Goal: Obtain resource: Download file/media

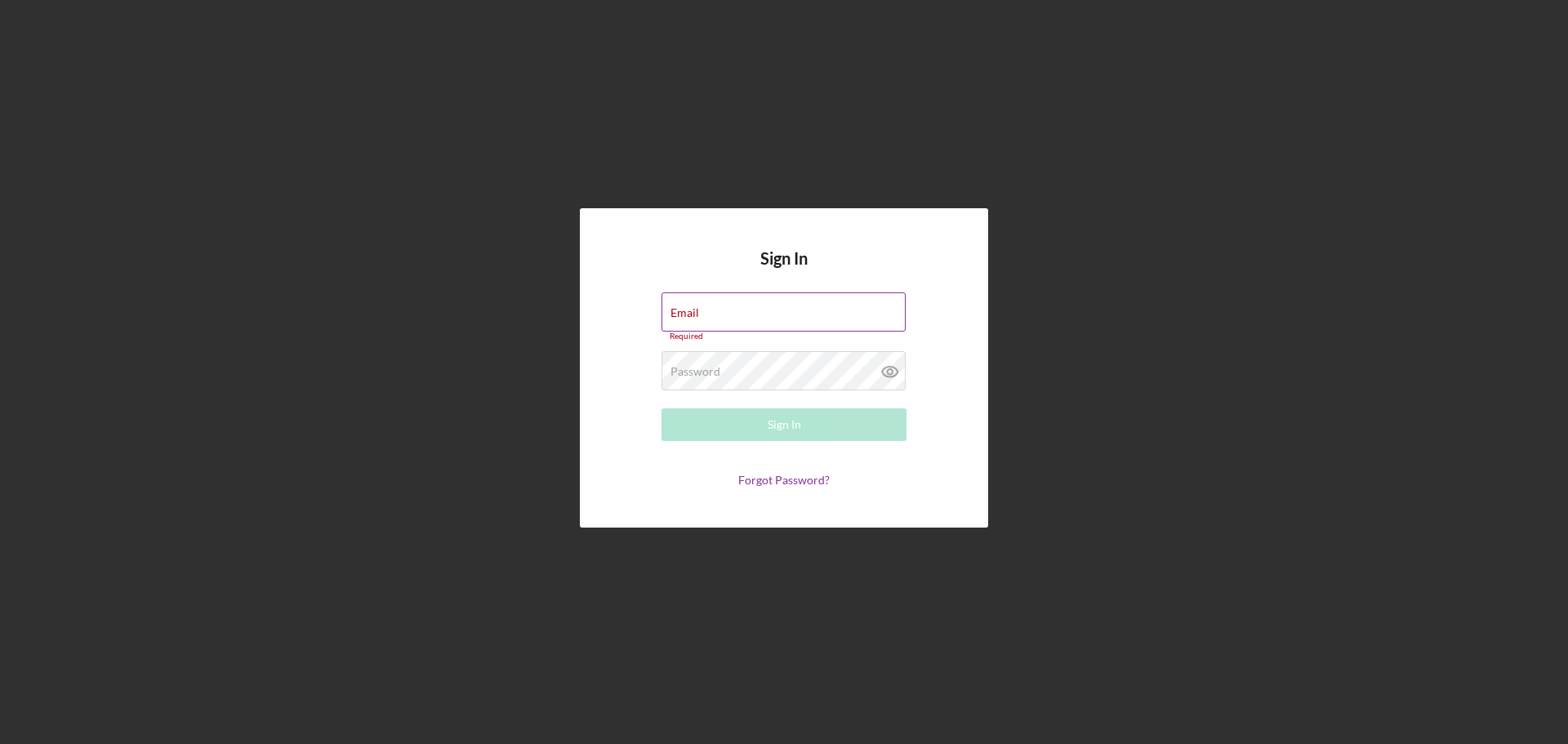
click at [725, 305] on div "Email Required" at bounding box center [784, 317] width 245 height 49
click at [721, 300] on div "Email Required" at bounding box center [784, 317] width 245 height 49
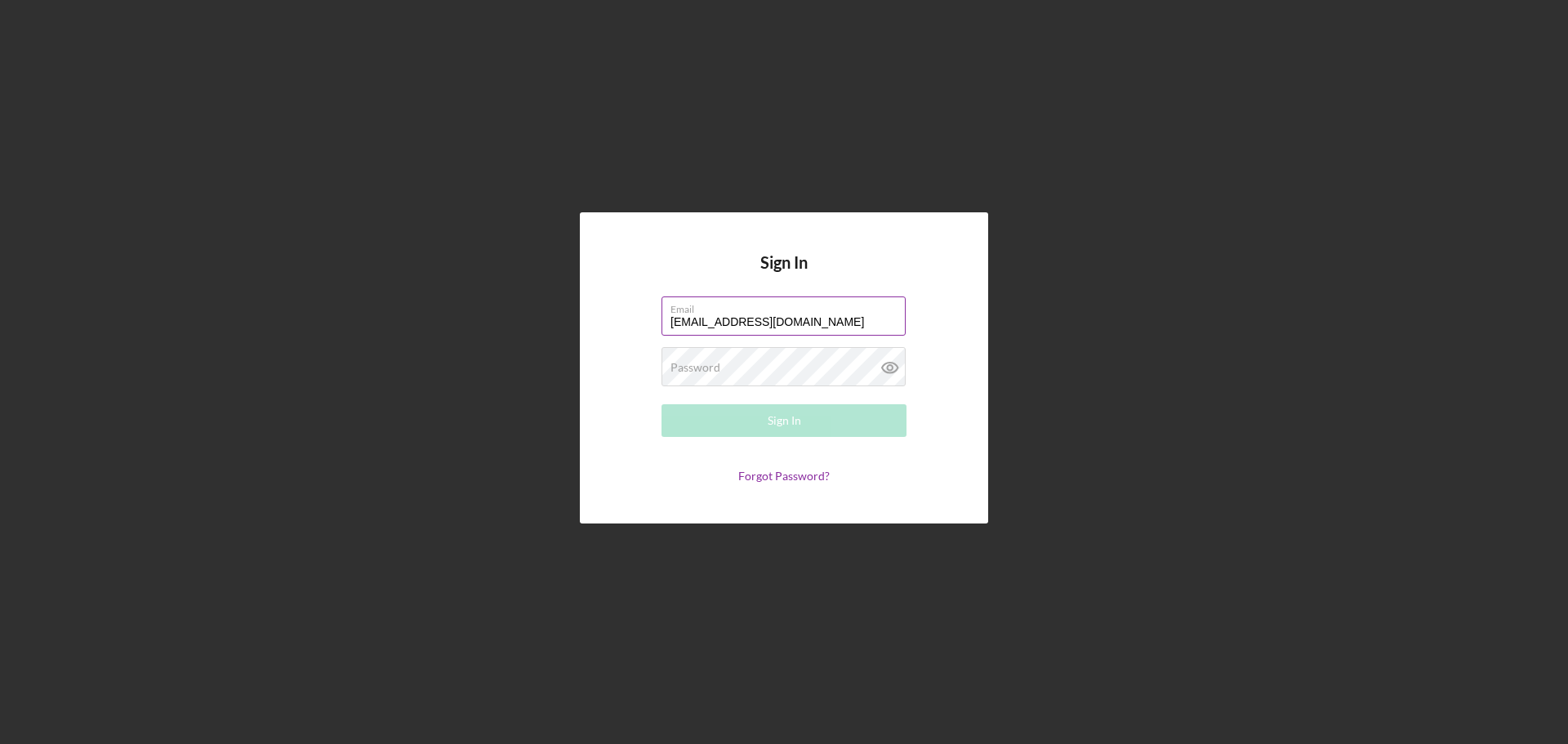
click at [751, 321] on input "[EMAIL_ADDRESS][DOMAIN_NAME]" at bounding box center [783, 316] width 244 height 39
type input "[EMAIL_ADDRESS][DOMAIN_NAME]"
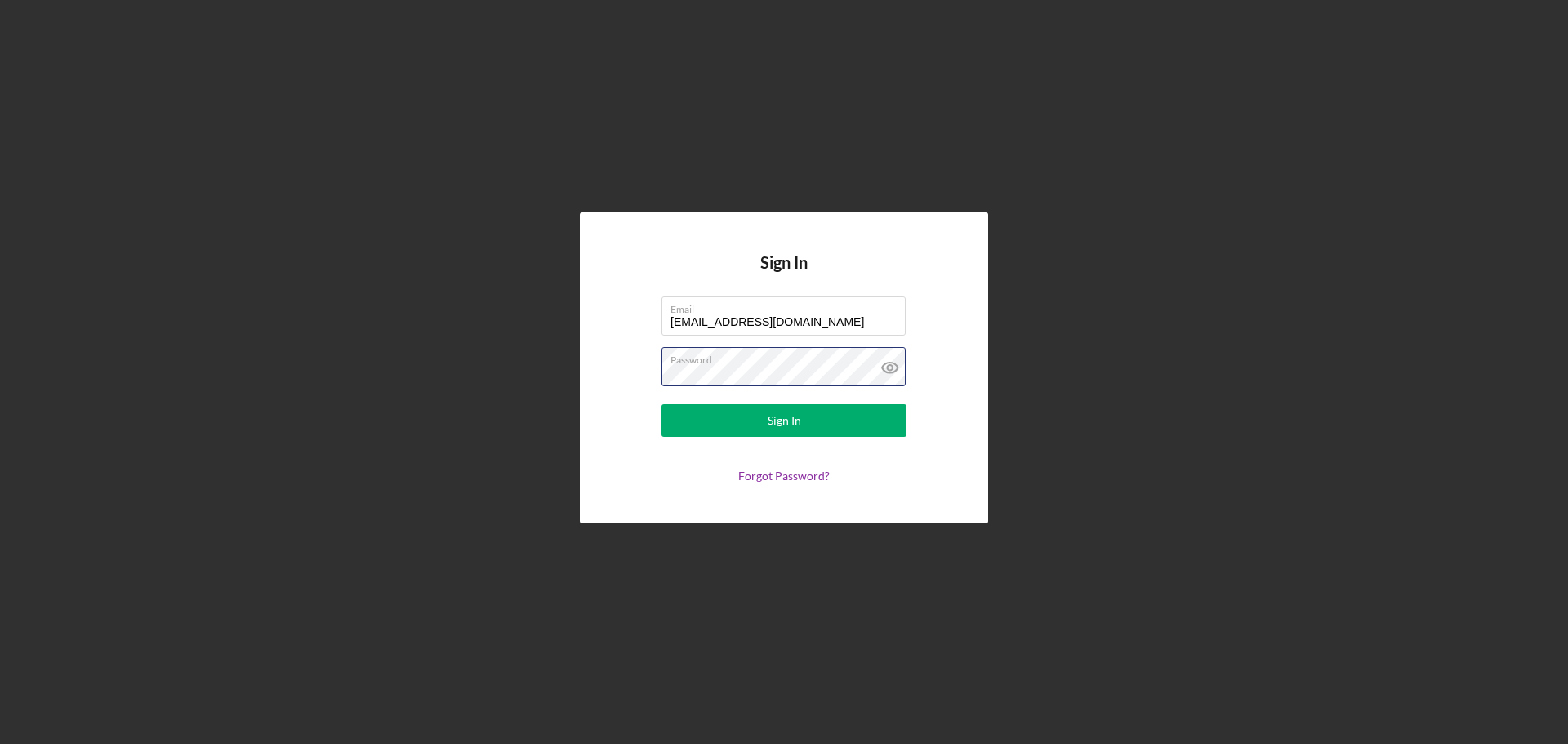
click at [661, 404] on button "Sign In" at bounding box center [784, 420] width 245 height 33
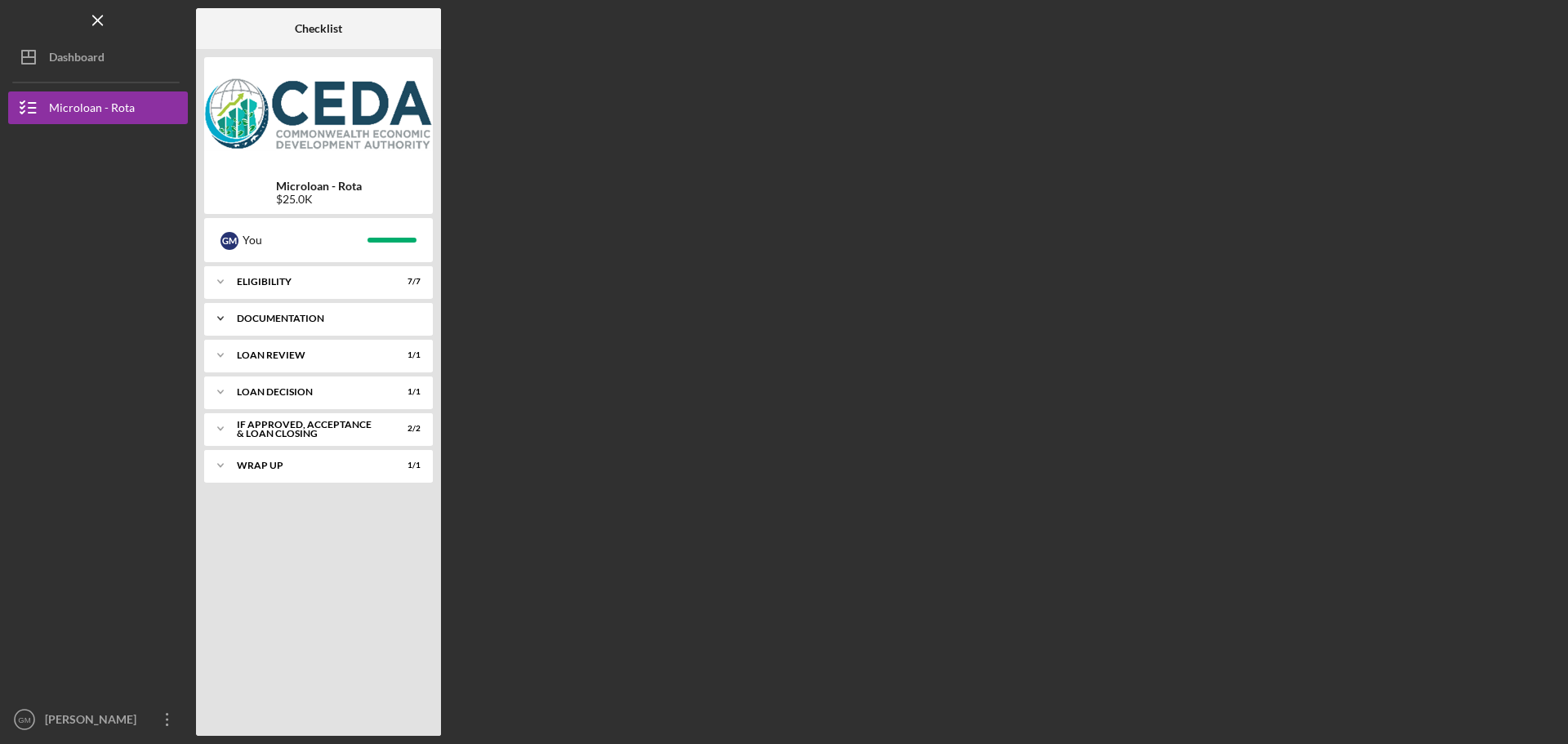
click at [320, 316] on div "Documentation" at bounding box center [324, 319] width 176 height 10
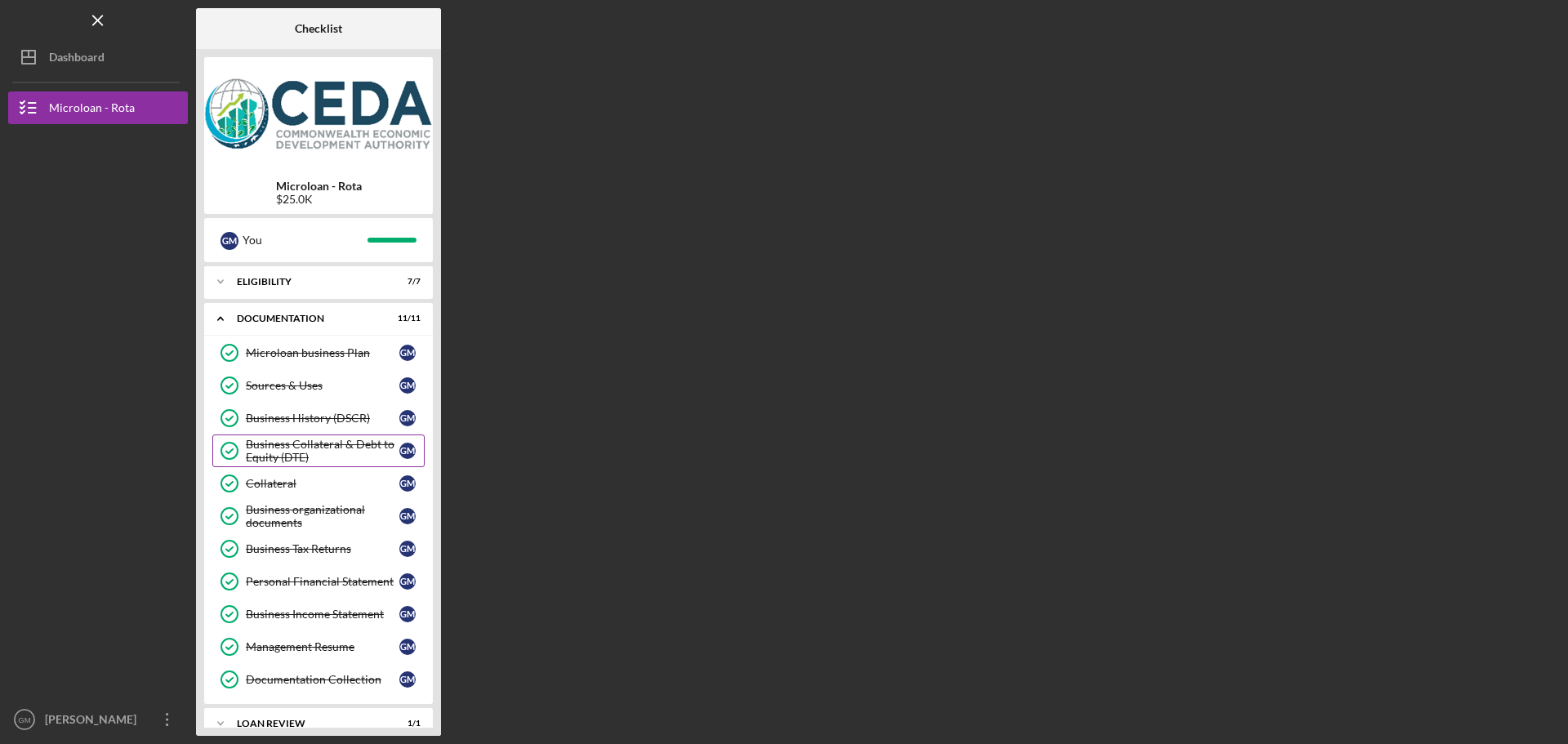
scroll to position [81, 0]
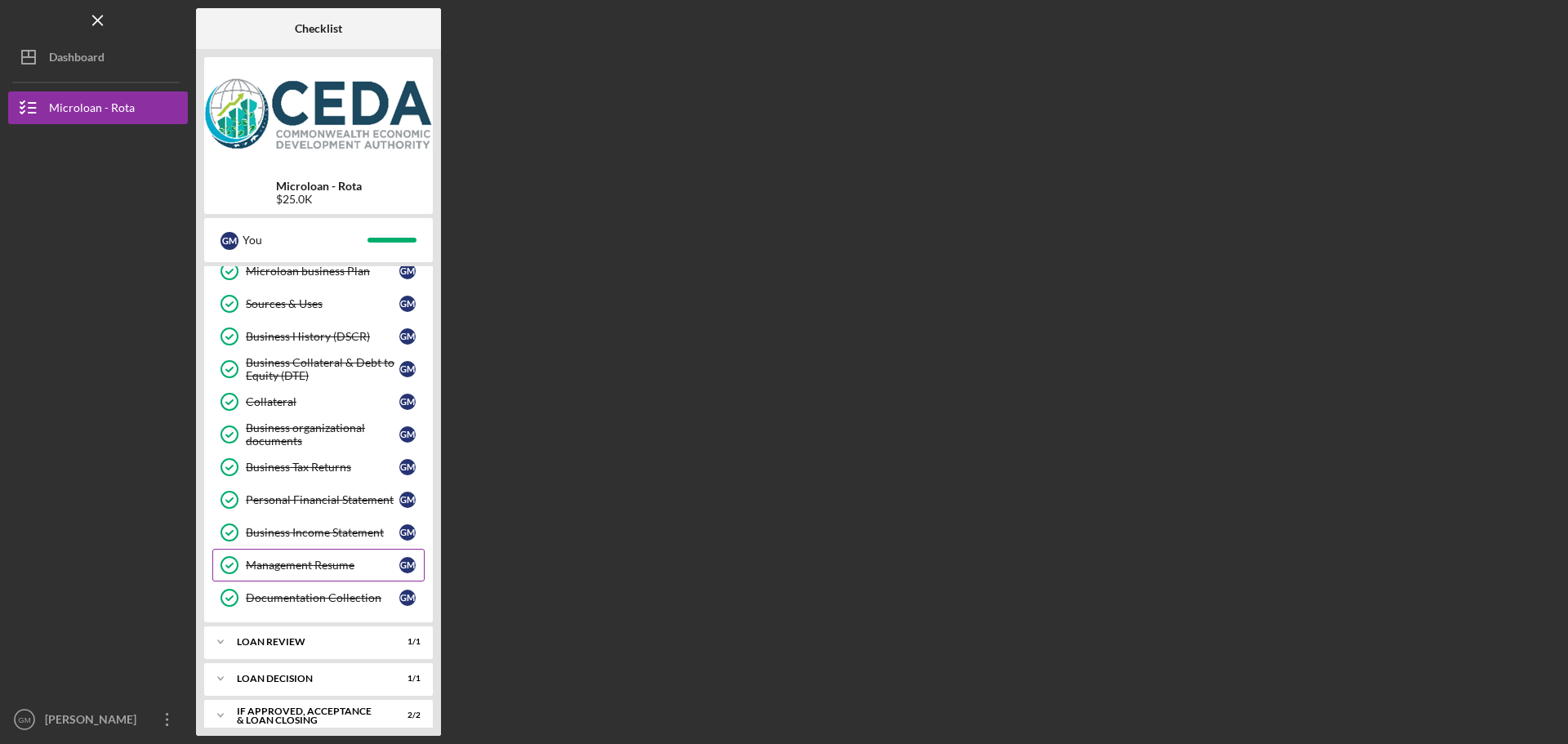
click at [385, 560] on div "Management Resume" at bounding box center [322, 565] width 154 height 13
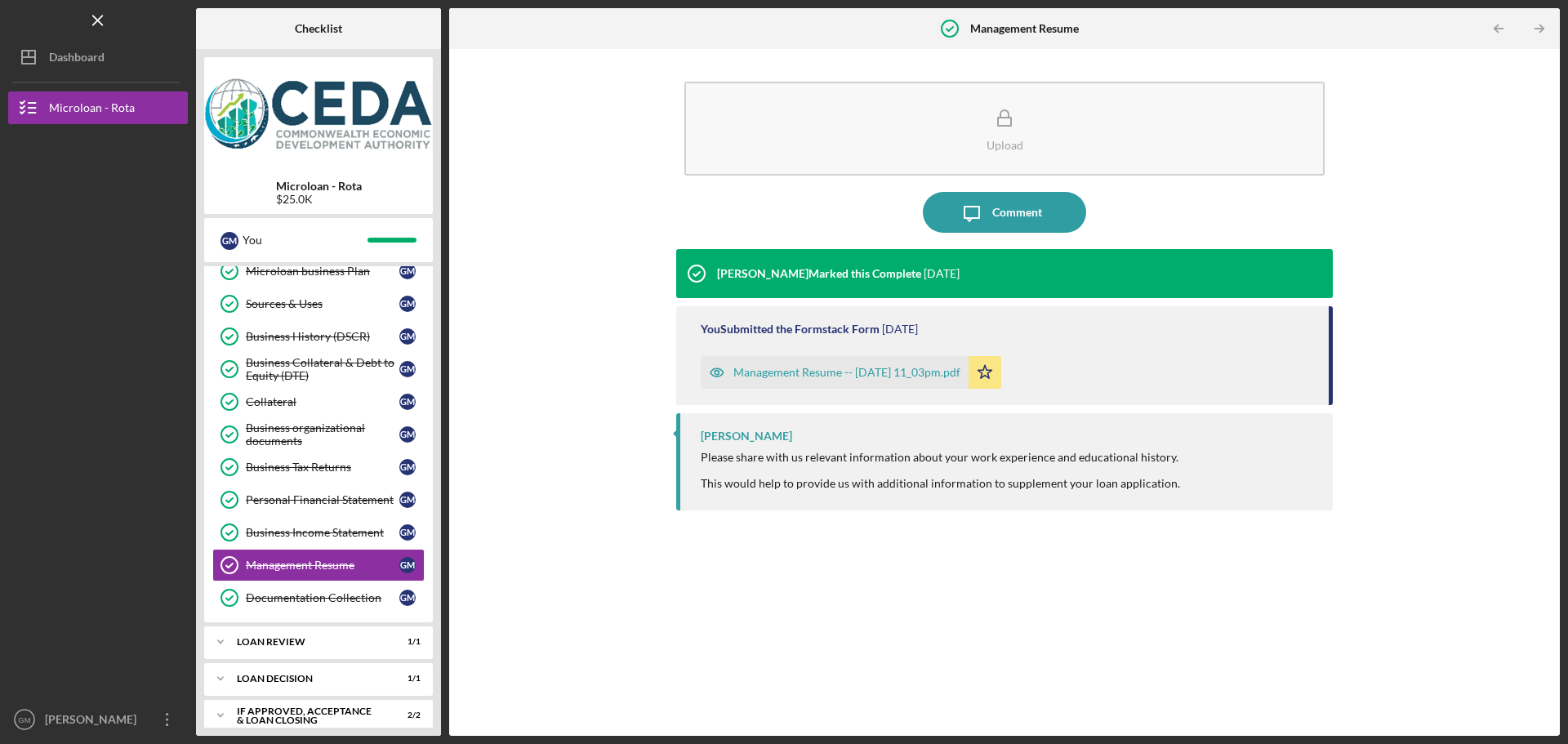
click at [850, 370] on div "Management Resume -- [DATE] 11_03pm.pdf" at bounding box center [847, 372] width 227 height 13
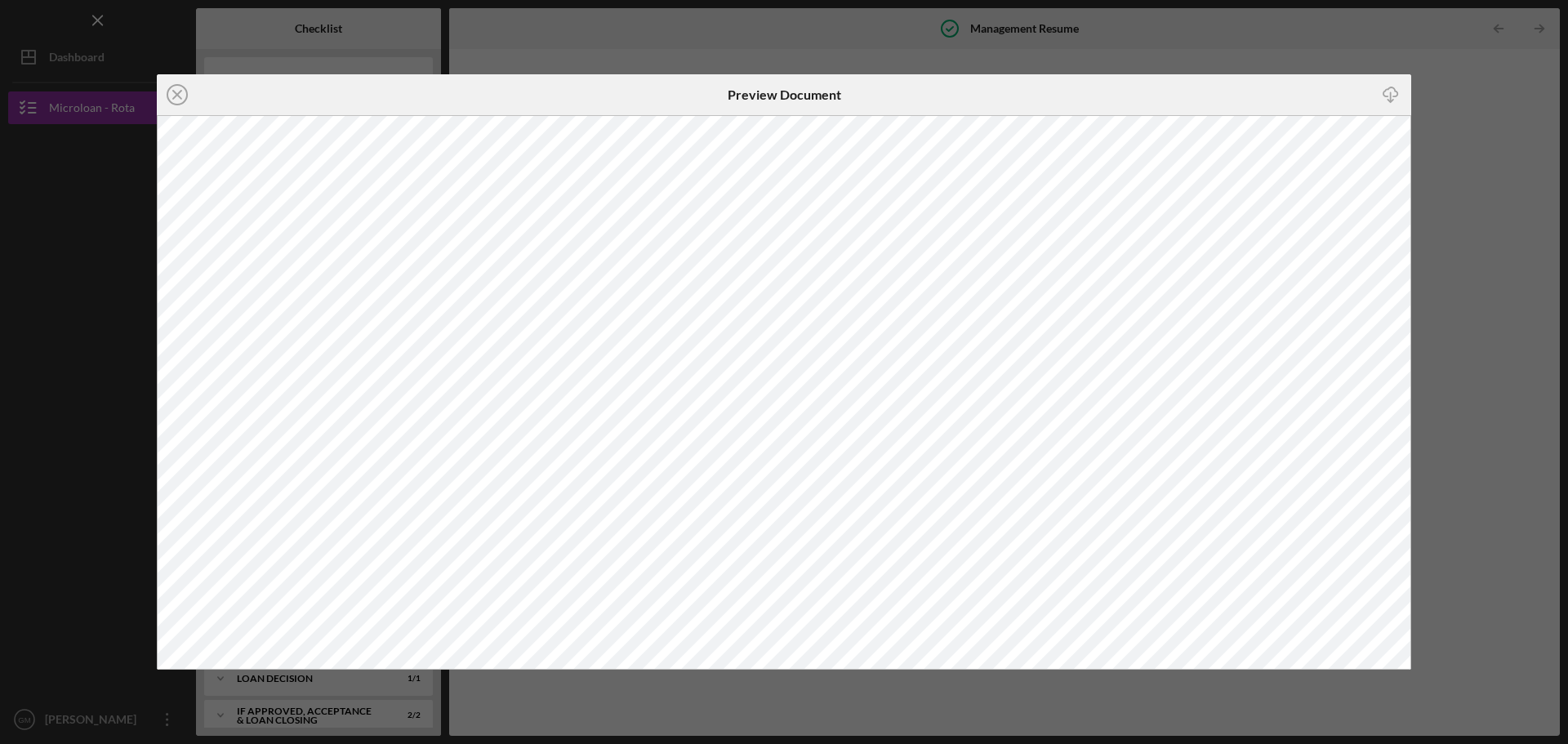
click at [916, 39] on div "Icon/Close Preview Document Icon/Download" at bounding box center [784, 372] width 1568 height 744
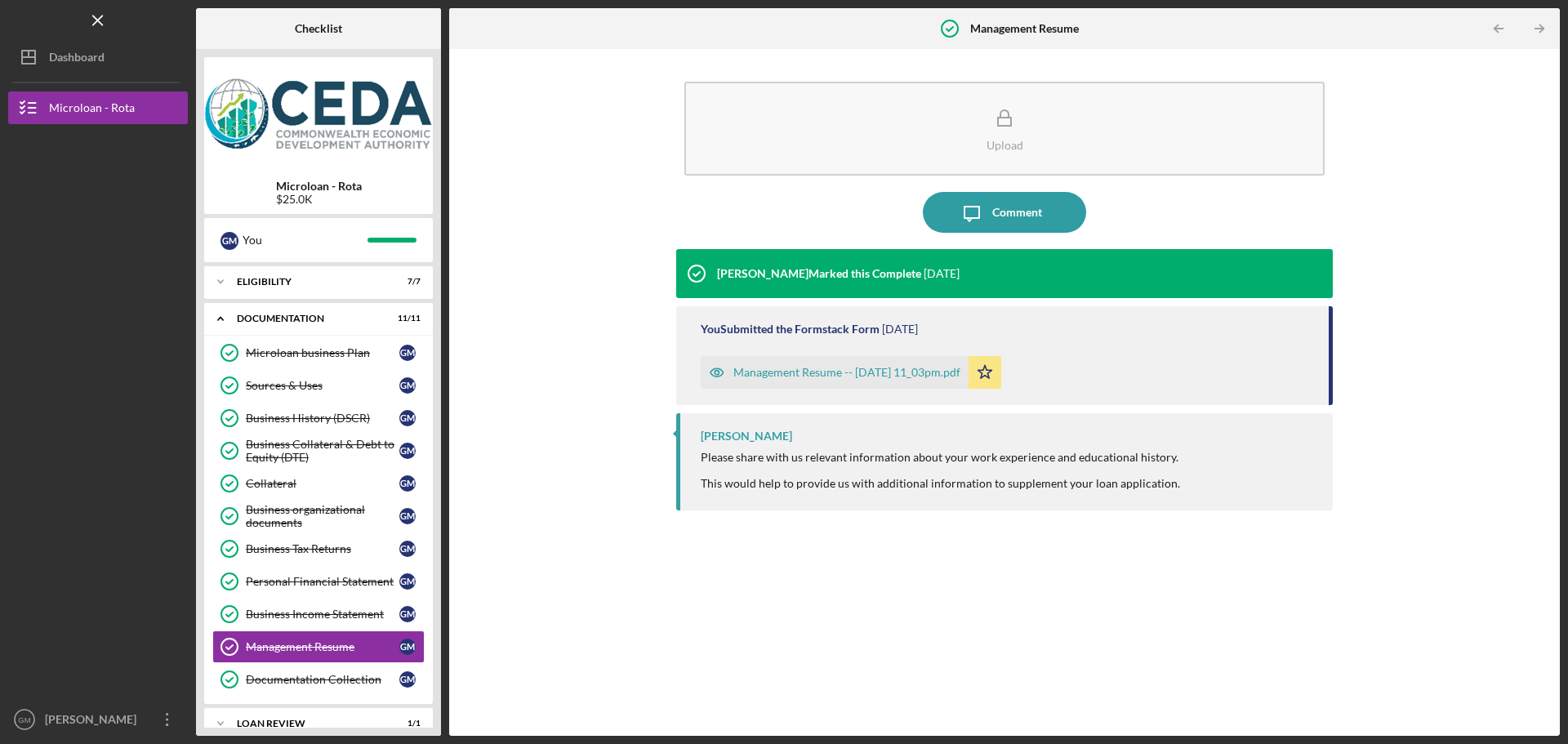
click at [278, 301] on div "Icon/Expander Eligibility 7 / 7 Icon/Expander Documentation 11 / 11 Microloan b…" at bounding box center [319, 497] width 228 height 462
click at [278, 280] on div "Eligibility" at bounding box center [324, 282] width 176 height 10
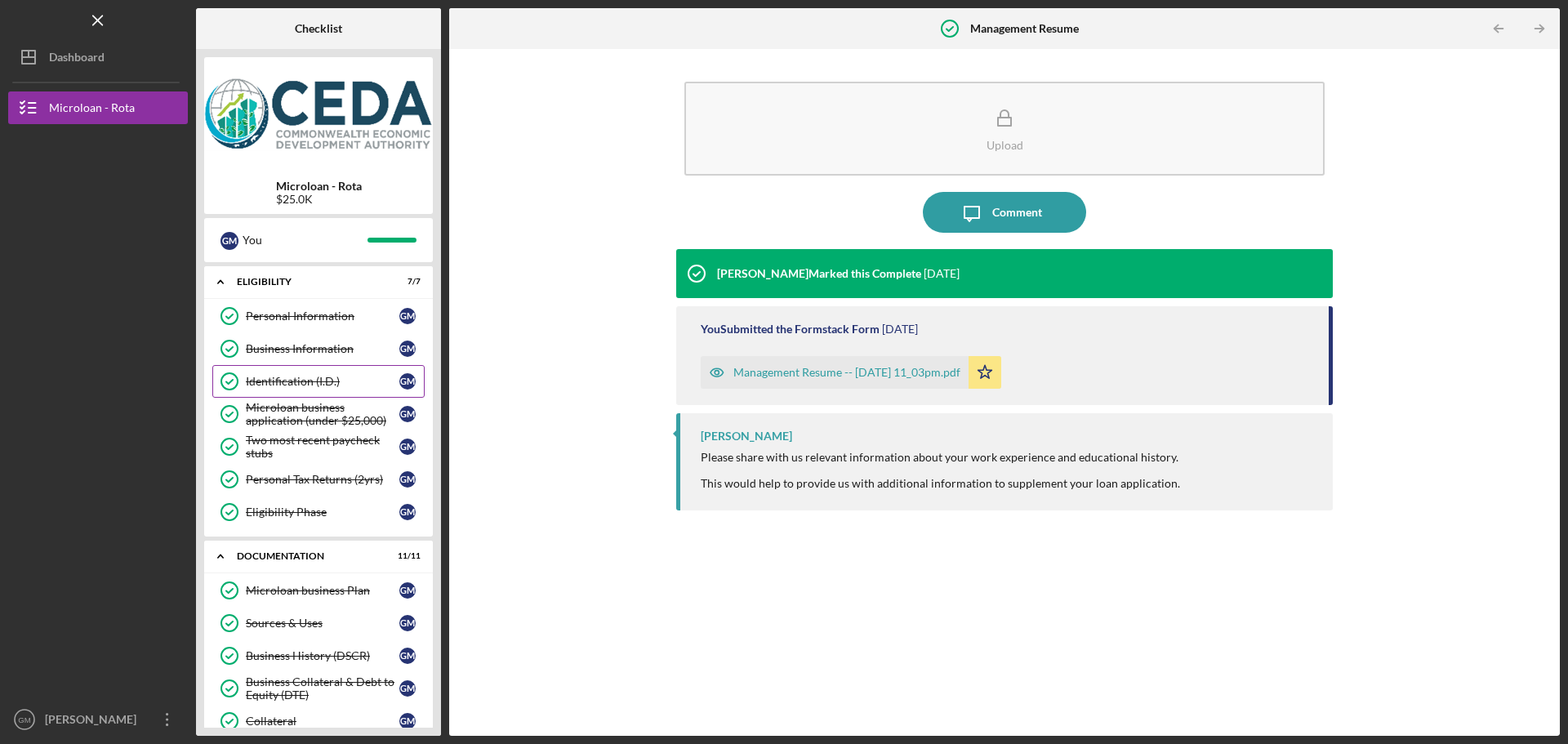
click at [306, 372] on link "Identification (I.D.) Identification (I.D.) G M" at bounding box center [319, 381] width 213 height 33
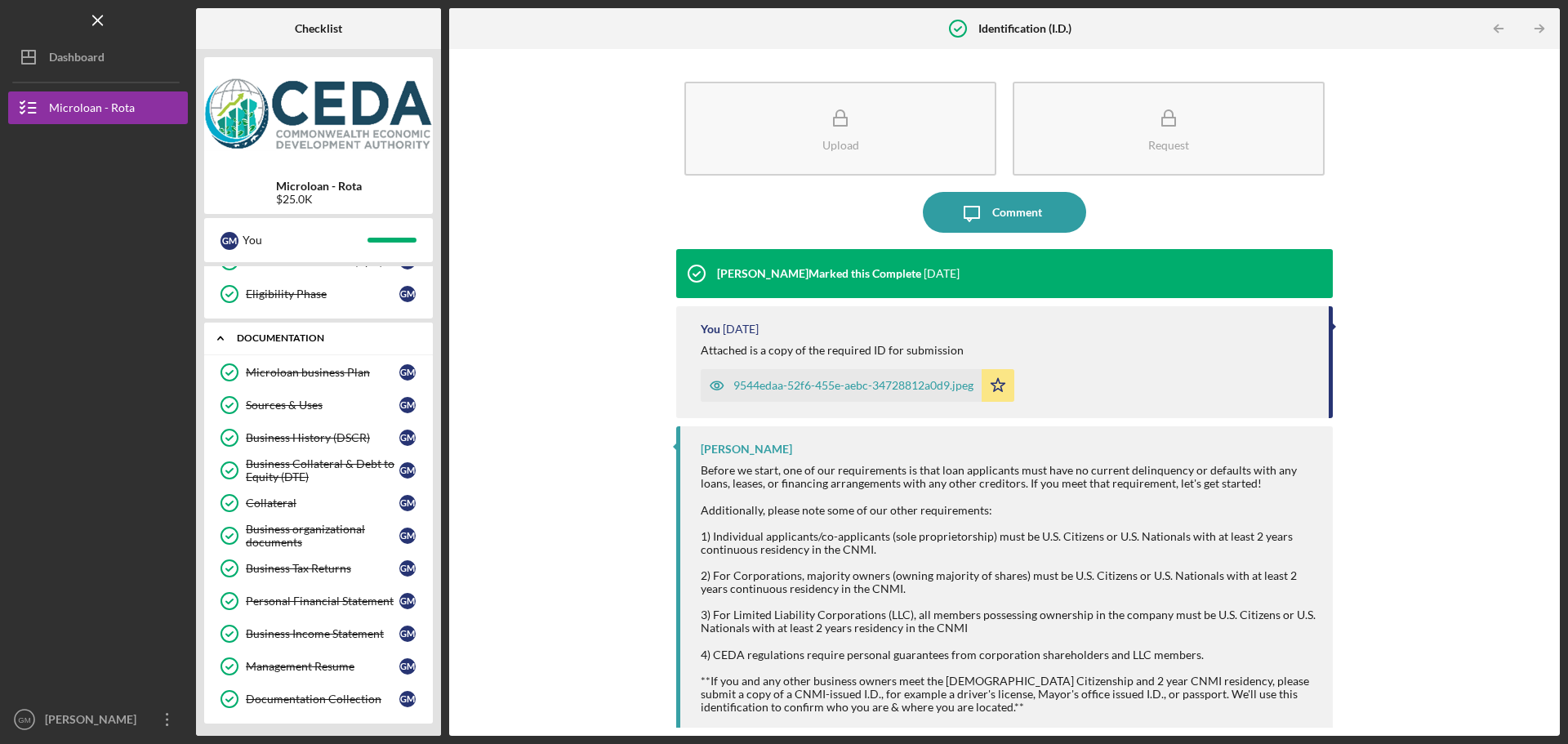
scroll to position [245, 0]
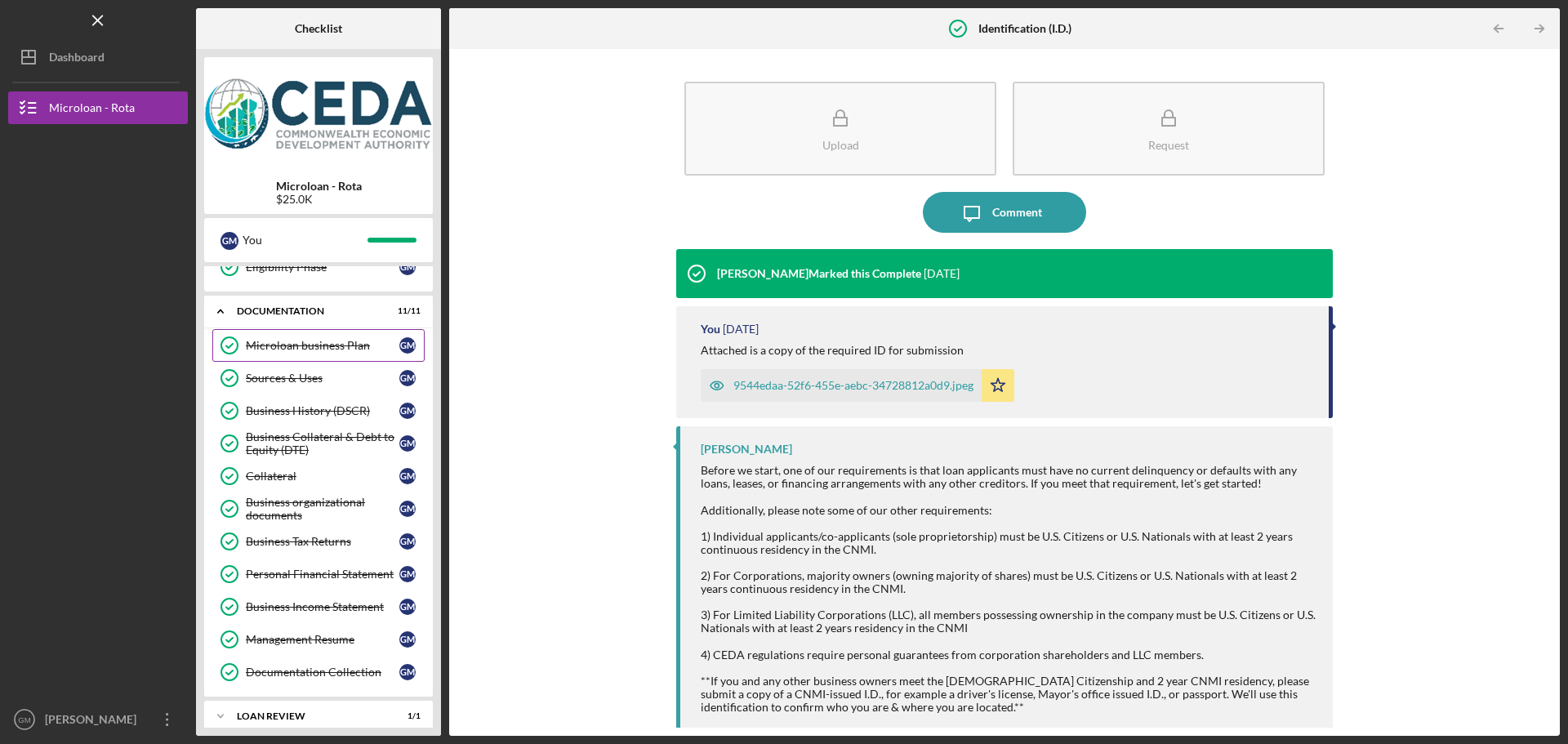
click at [315, 356] on link "Microloan business Plan Microloan business Plan G M" at bounding box center [319, 346] width 213 height 33
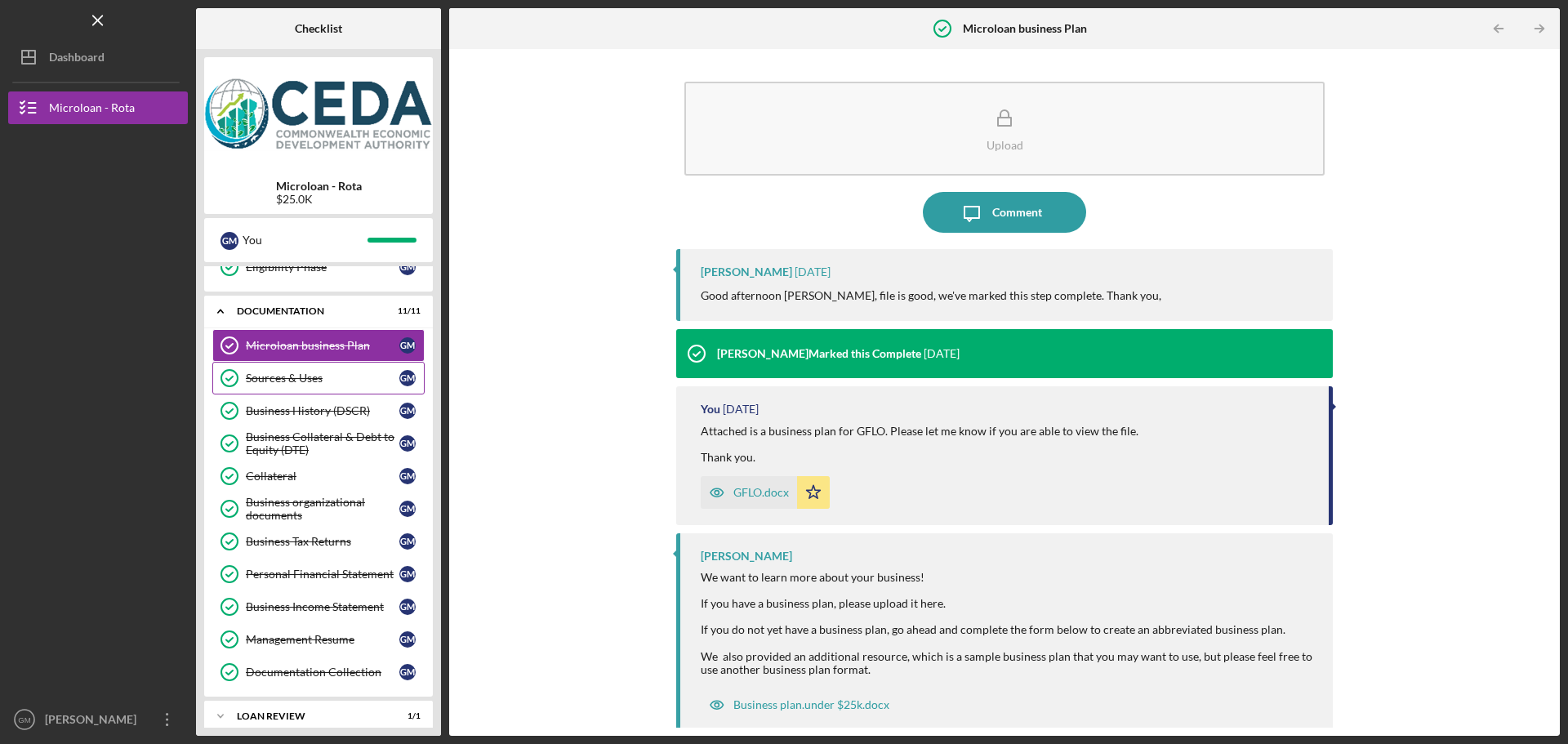
click at [284, 384] on div "Sources & Uses" at bounding box center [322, 378] width 154 height 13
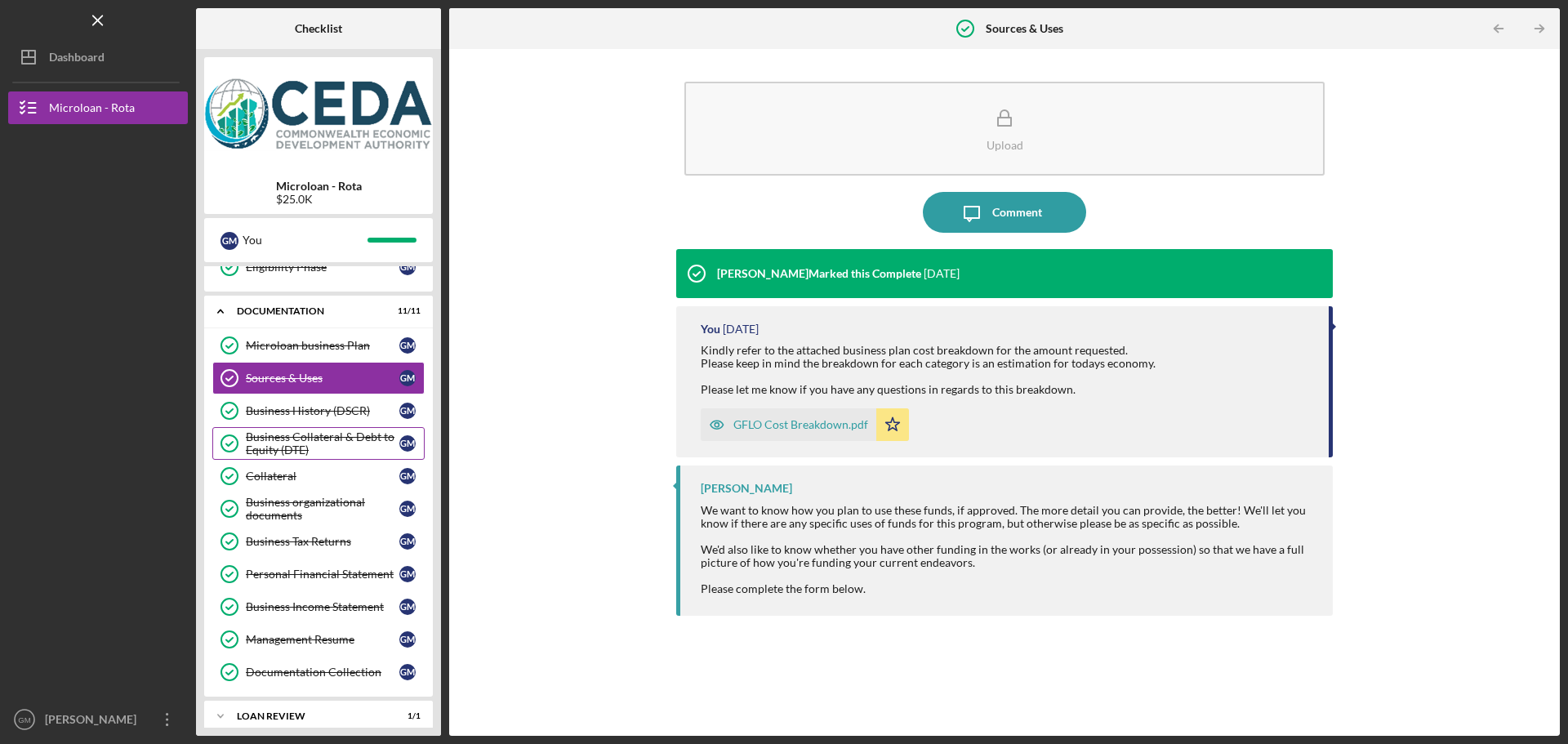
scroll to position [327, 0]
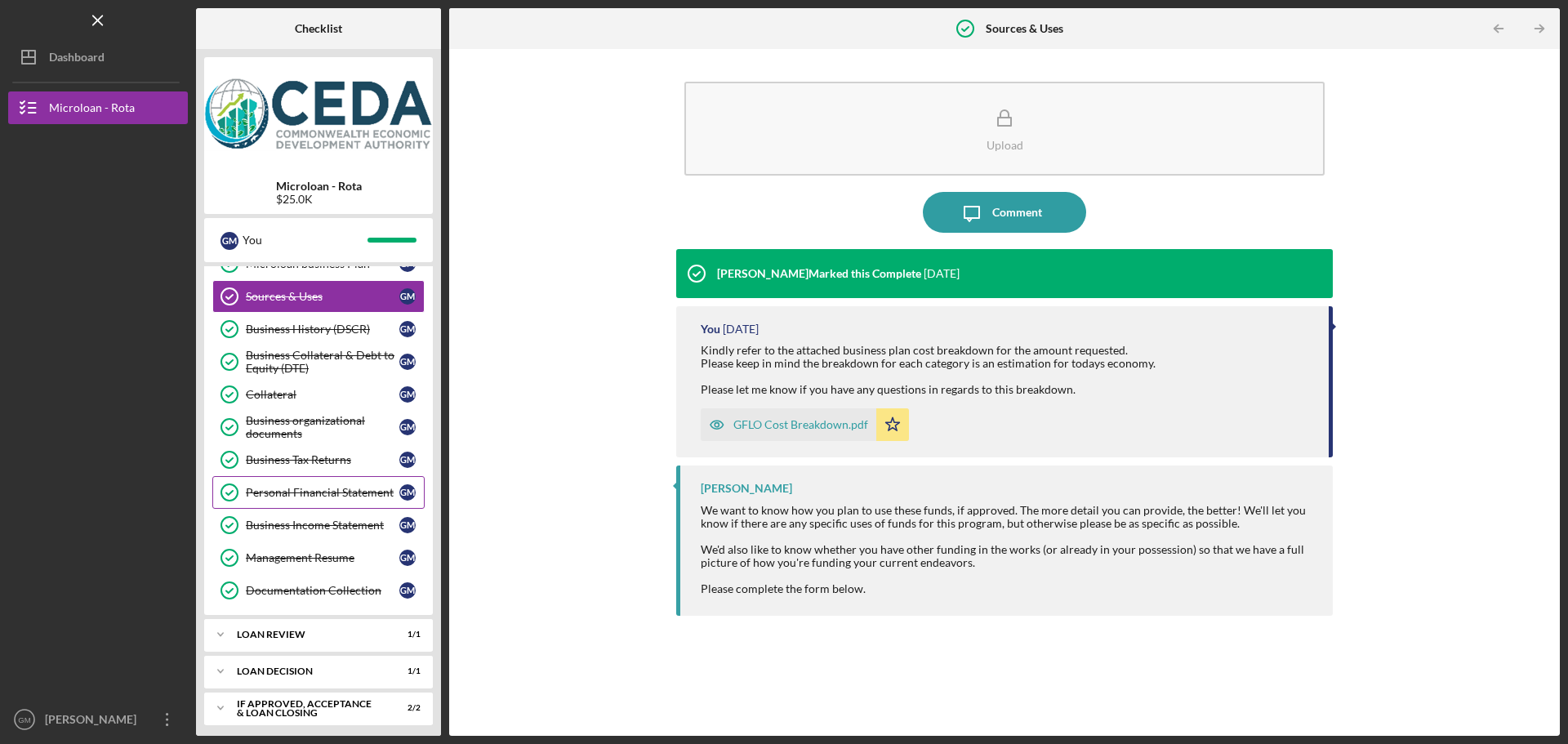
click at [320, 486] on div "Personal Financial Statement" at bounding box center [322, 493] width 154 height 13
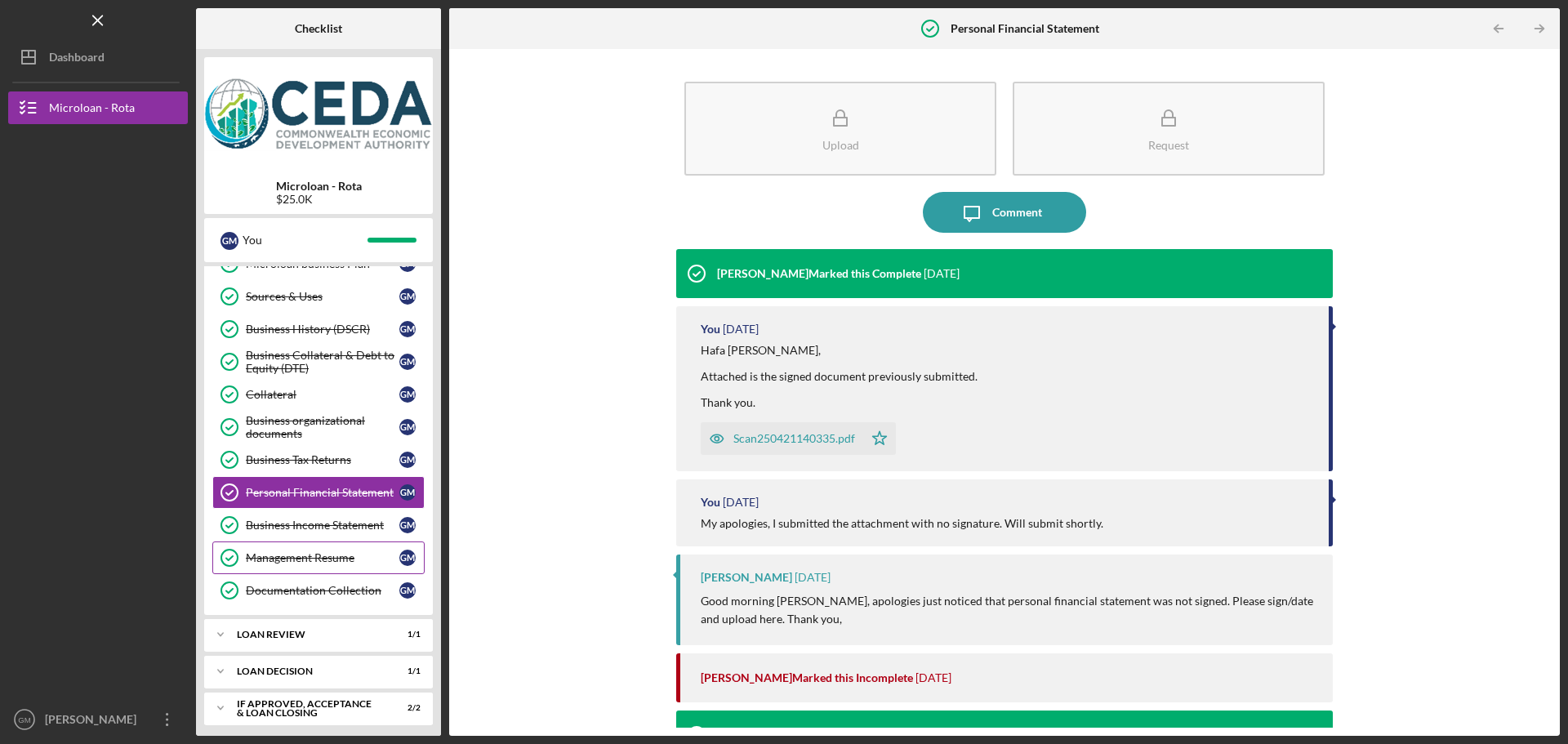
click at [331, 559] on div "Management Resume" at bounding box center [322, 558] width 154 height 13
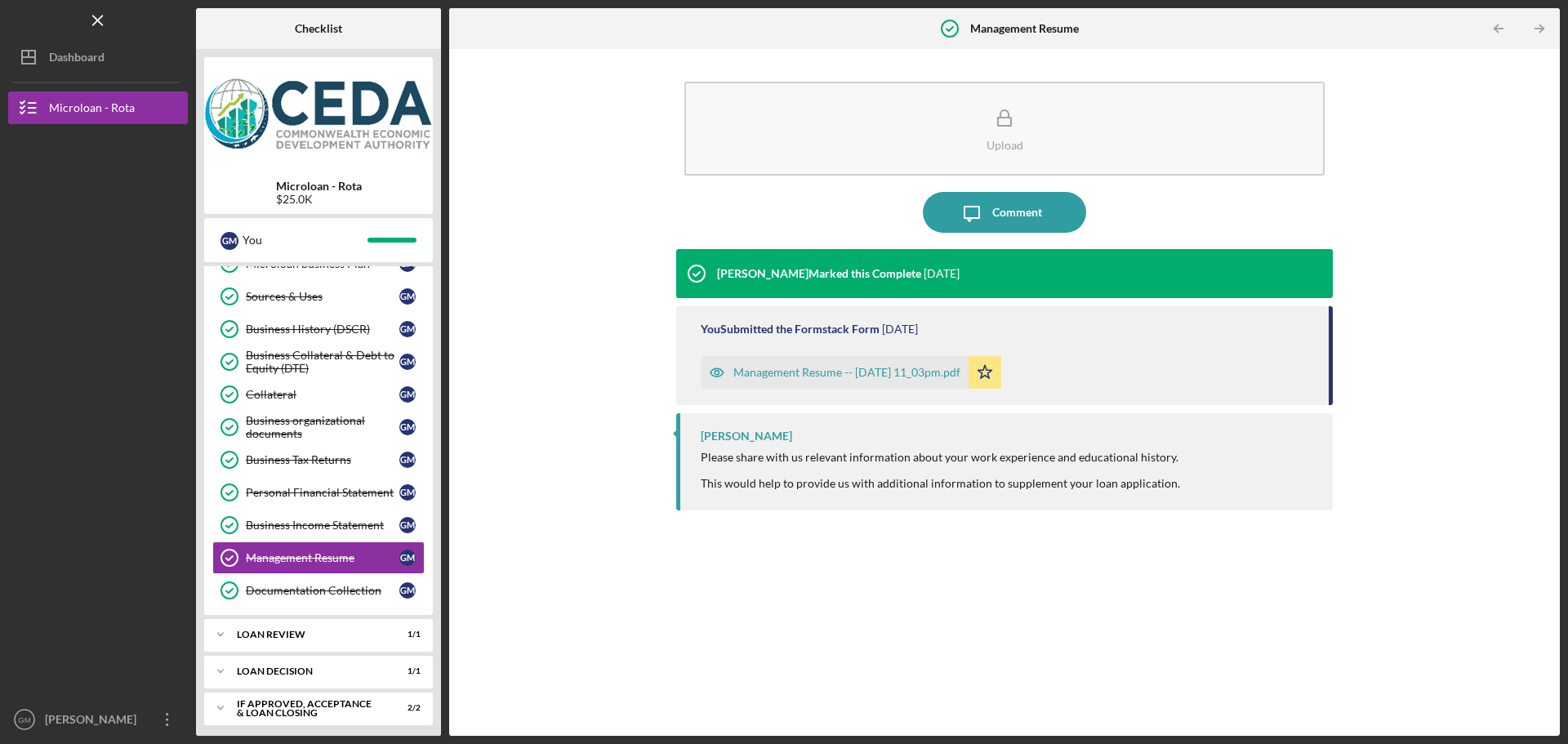
click at [786, 370] on div "Management Resume -- [DATE] 11_03pm.pdf" at bounding box center [847, 372] width 227 height 13
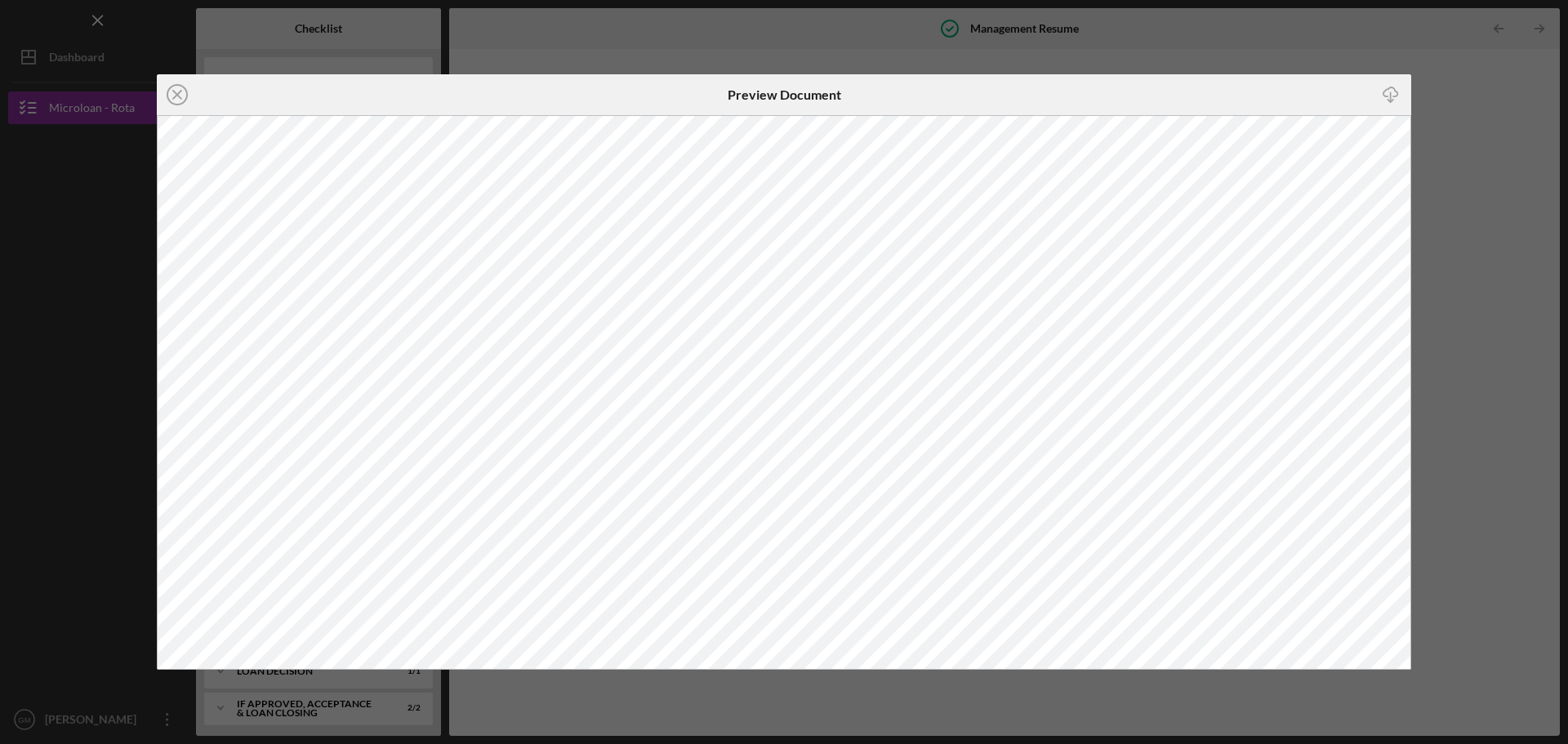
click at [1228, 47] on div "Icon/Close Preview Document Icon/Download" at bounding box center [784, 372] width 1568 height 744
